Goal: Transaction & Acquisition: Download file/media

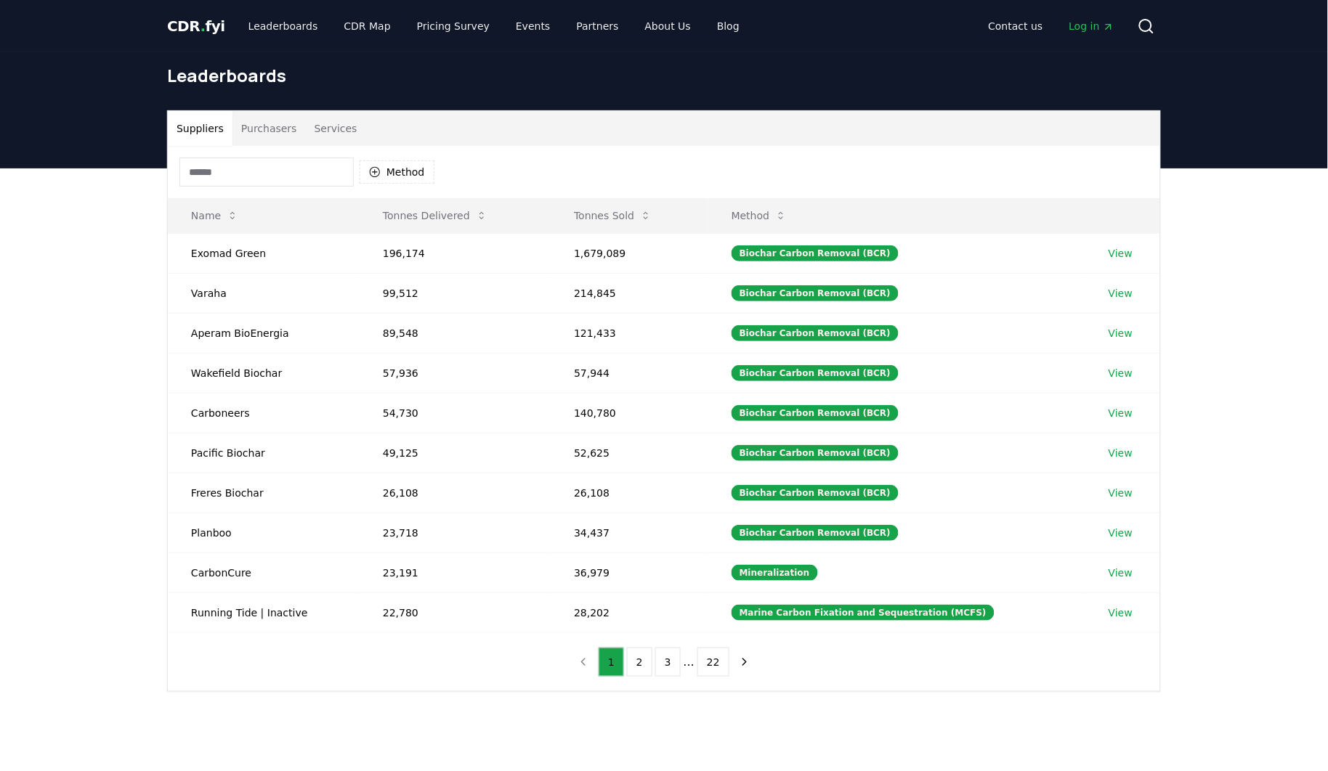
click at [183, 27] on span "CDR . fyi" at bounding box center [196, 25] width 58 height 17
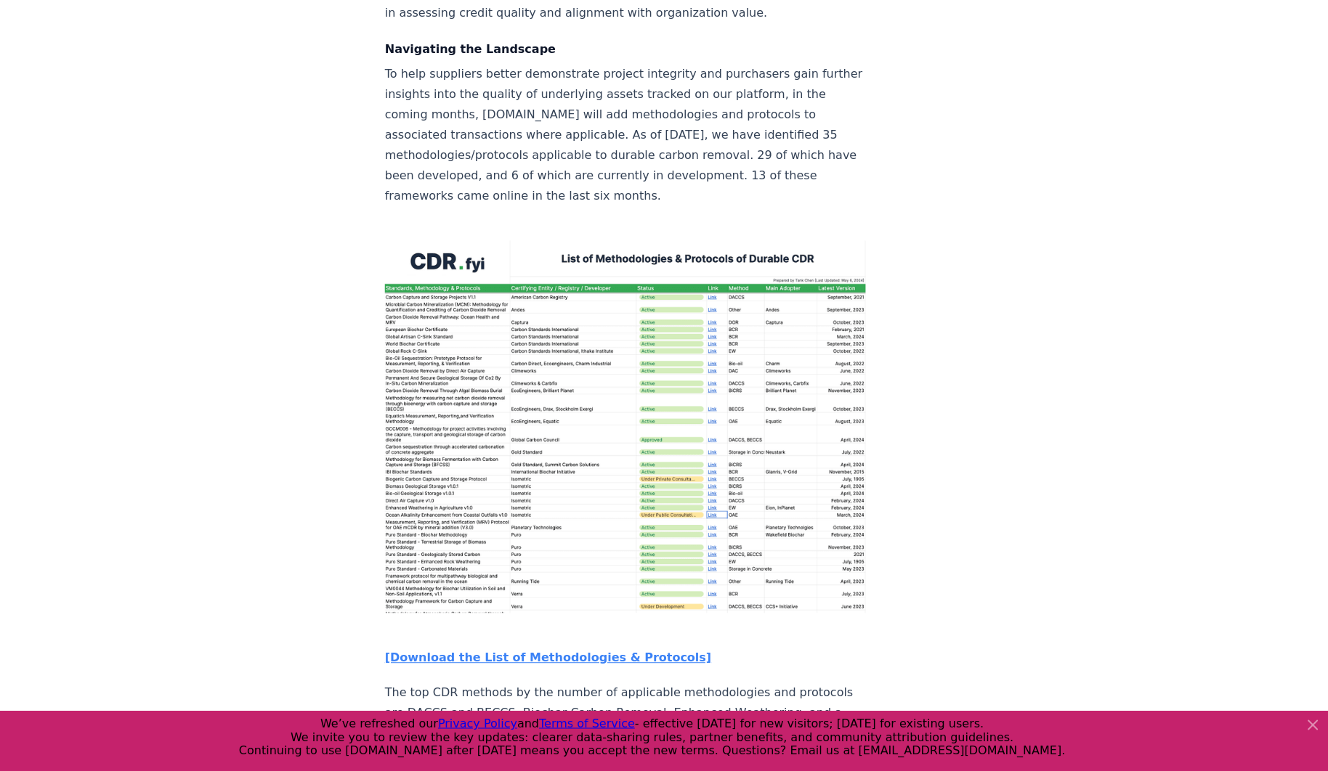
scroll to position [2098, 0]
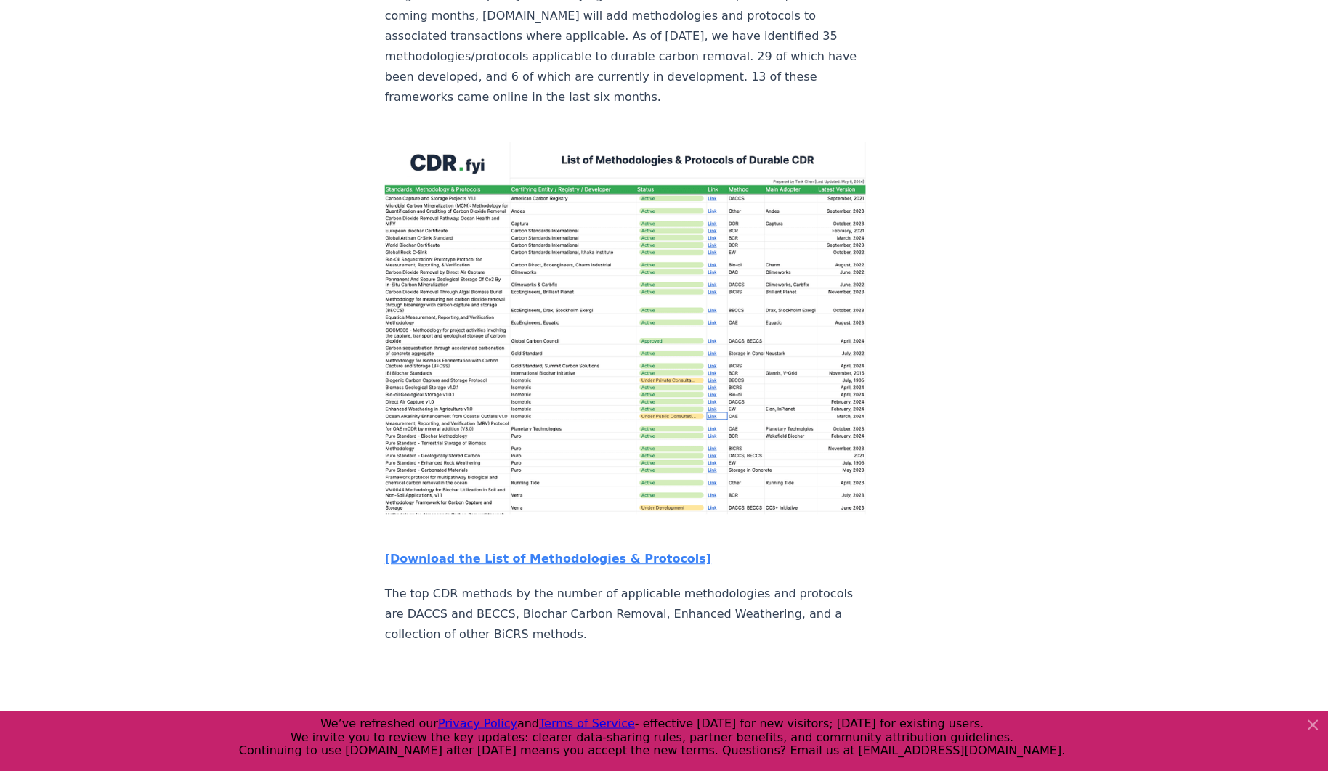
click at [655, 147] on img at bounding box center [625, 328] width 481 height 373
click at [498, 553] on strong "[Download the List of Methodologies & Protocols]" at bounding box center [548, 560] width 327 height 14
